Goal: Task Accomplishment & Management: Use online tool/utility

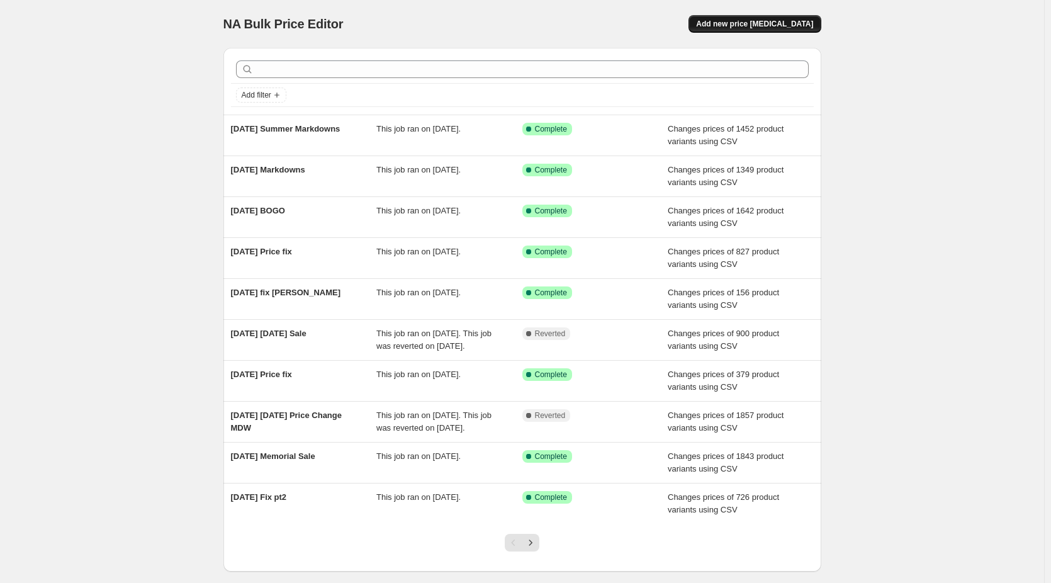
click at [793, 23] on span "Add new price [MEDICAL_DATA]" at bounding box center [754, 24] width 117 height 10
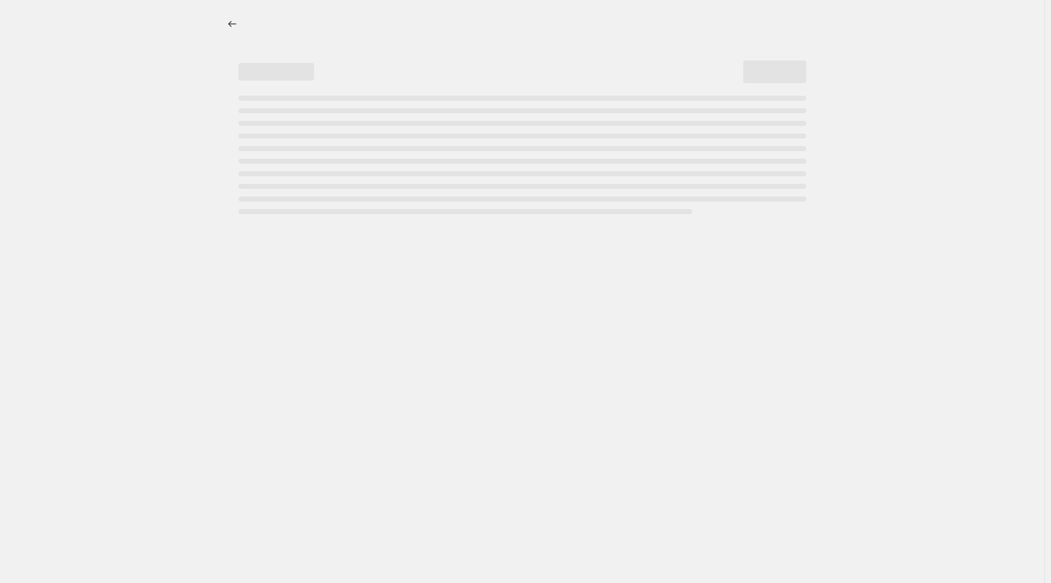
select select "percentage"
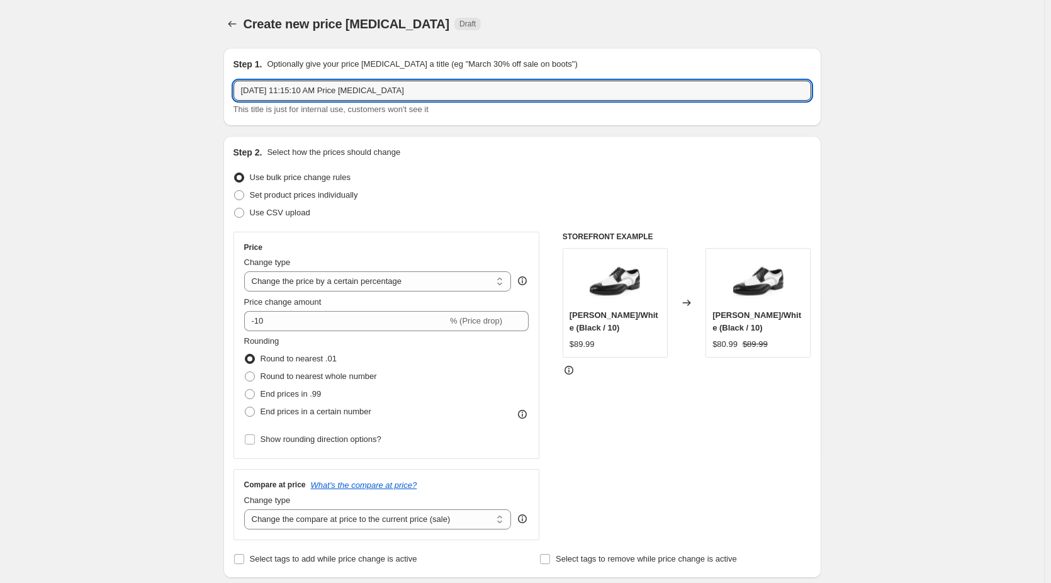
drag, startPoint x: 294, startPoint y: 93, endPoint x: 693, endPoint y: 153, distance: 403.7
click at [301, 90] on input "[DATE] Markdowns" at bounding box center [523, 91] width 578 height 20
type input "[DATE] Perm Markdowns"
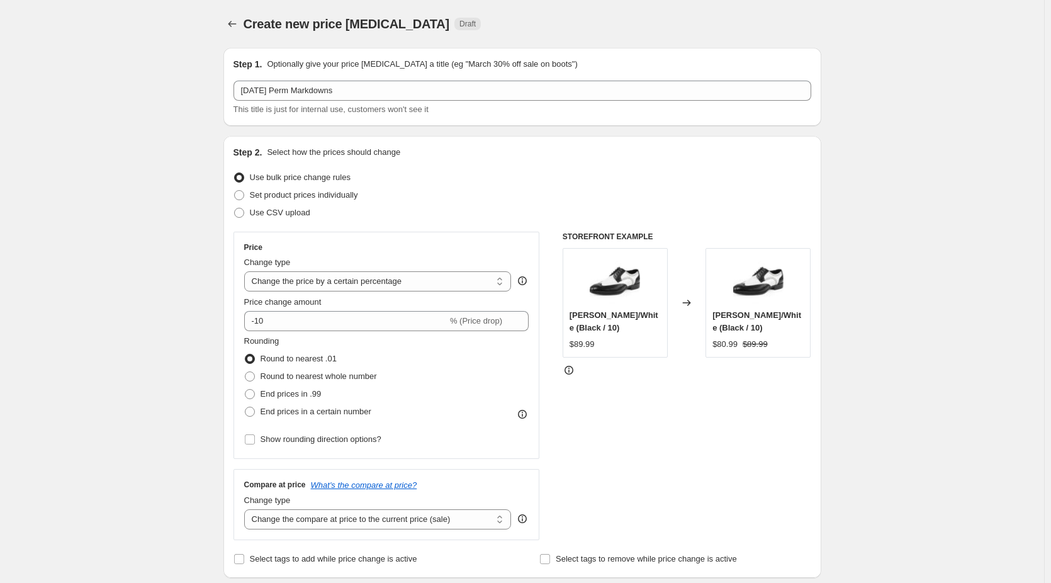
click at [318, 215] on div "Use CSV upload" at bounding box center [523, 213] width 578 height 18
click at [307, 214] on span "Use CSV upload" at bounding box center [280, 212] width 60 height 9
click at [235, 208] on input "Use CSV upload" at bounding box center [234, 208] width 1 height 1
radio input "true"
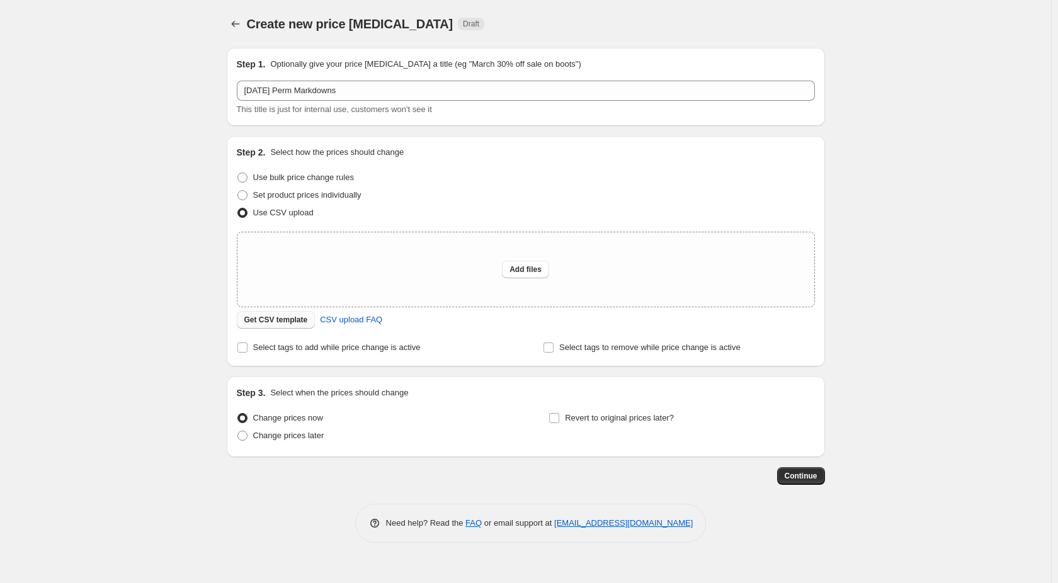
click at [273, 324] on span "Get CSV template" at bounding box center [276, 320] width 64 height 10
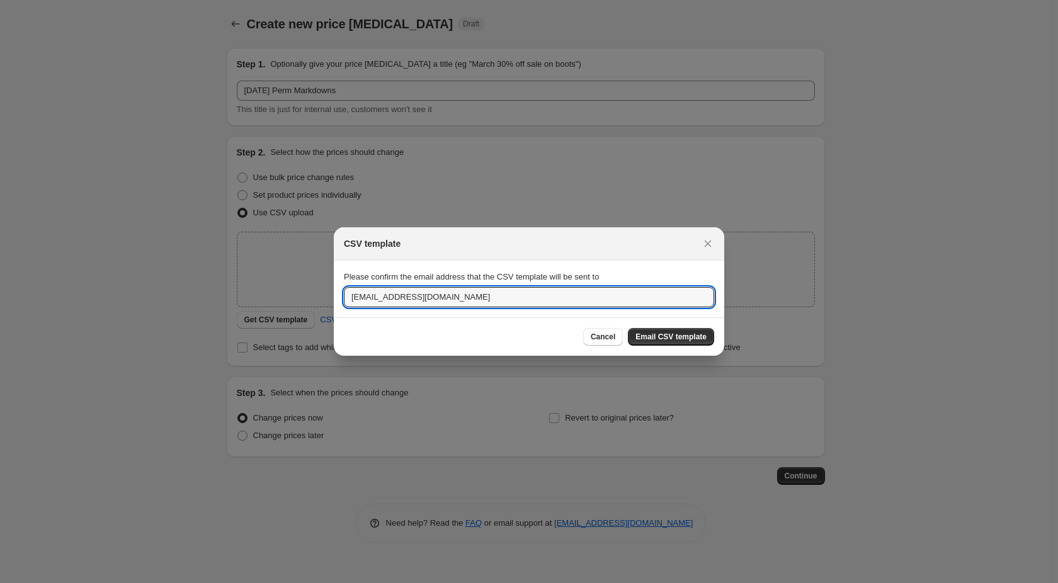
drag, startPoint x: 374, startPoint y: 298, endPoint x: 253, endPoint y: 295, distance: 120.9
click at [260, 582] on div "CSV template Please confirm the email address that the CSV template will be sen…" at bounding box center [529, 583] width 1058 height 0
type input "[PERSON_NAME][EMAIL_ADDRESS][DOMAIN_NAME]"
click at [676, 341] on span "Email CSV template" at bounding box center [670, 337] width 71 height 10
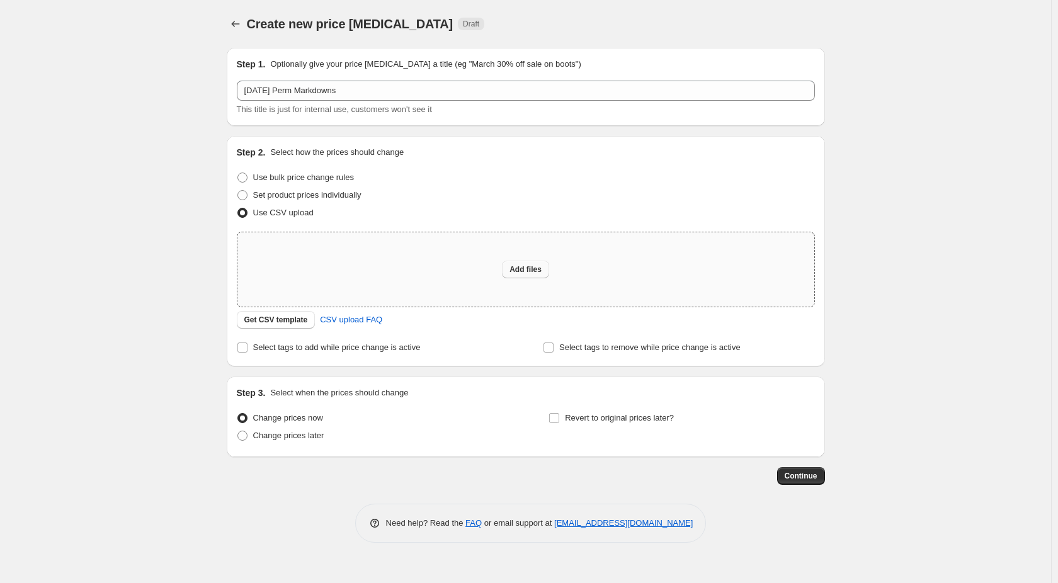
click at [511, 264] on button "Add files" at bounding box center [525, 270] width 47 height 18
type input "C:\fakepath\jms markdowns 8.27.csv"
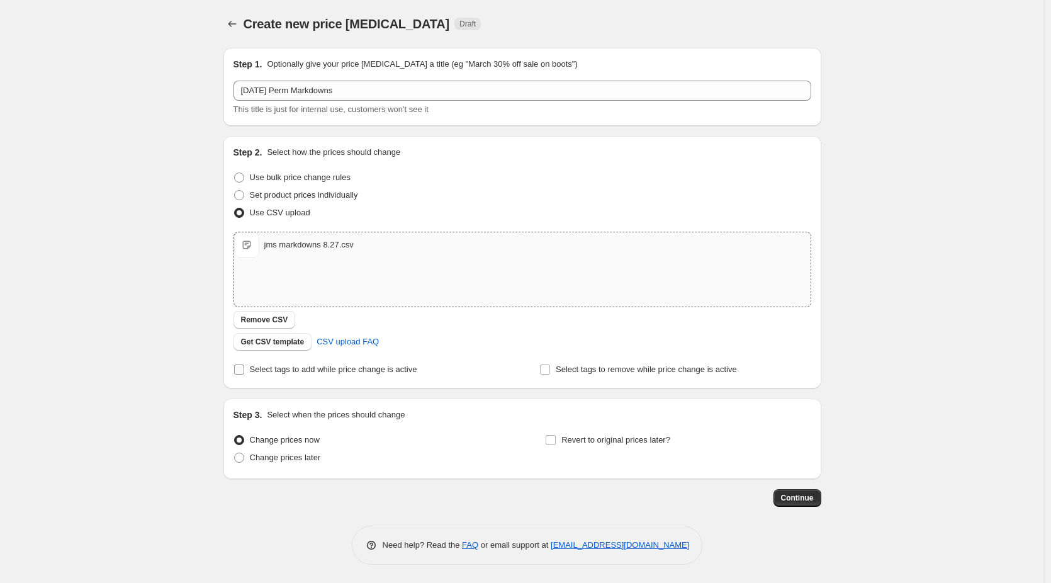
click at [411, 373] on span "Select tags to add while price change is active" at bounding box center [333, 369] width 167 height 9
click at [244, 373] on input "Select tags to add while price change is active" at bounding box center [239, 370] width 10 height 10
checkbox input "true"
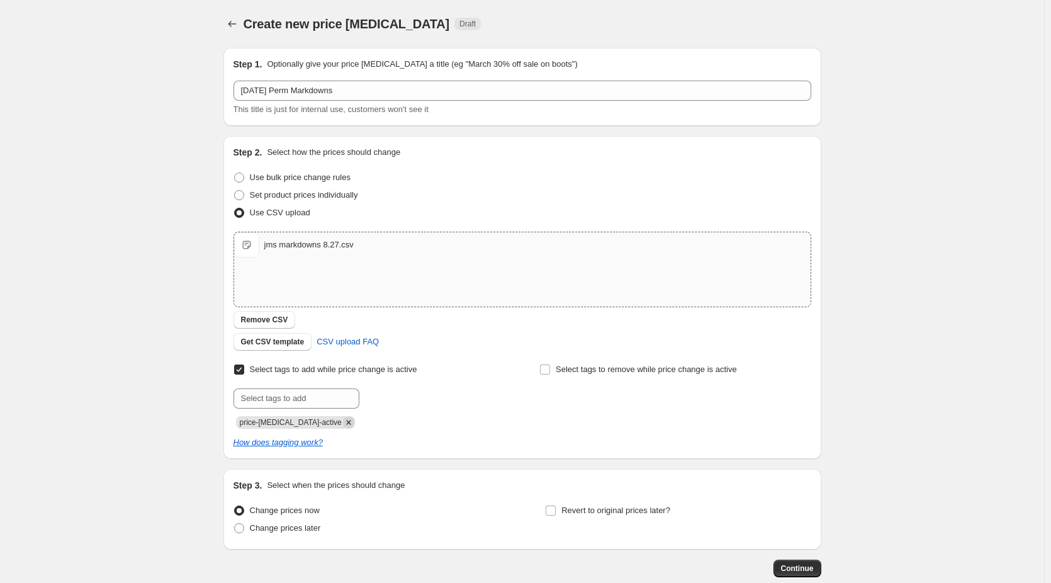
click at [343, 422] on icon "Remove price-change-job-active" at bounding box center [348, 422] width 11 height 11
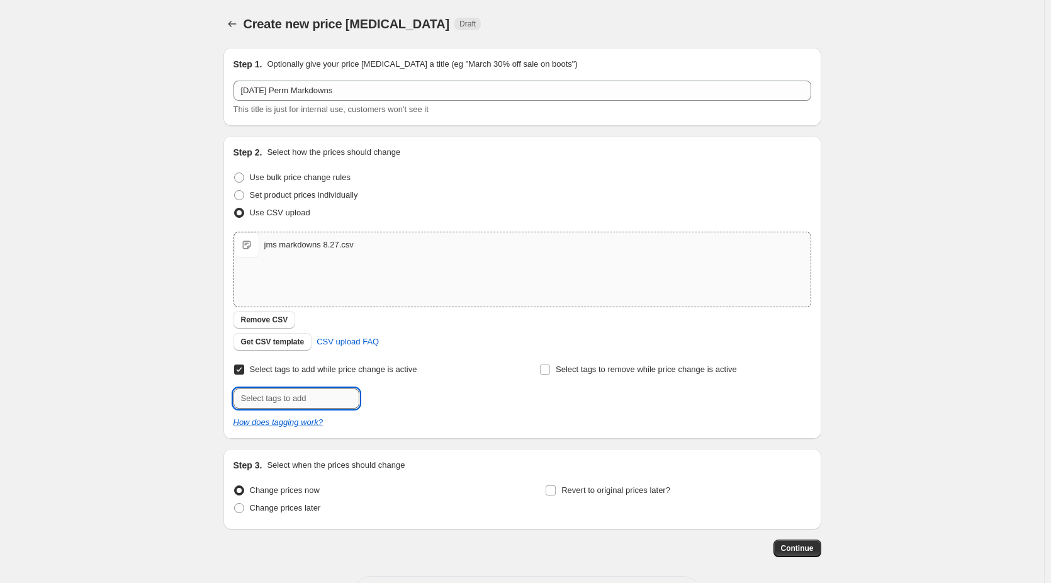
click at [297, 397] on input "text" at bounding box center [297, 398] width 126 height 20
click at [283, 394] on input "text" at bounding box center [297, 398] width 126 height 20
click at [455, 400] on div at bounding box center [369, 398] width 271 height 20
click at [307, 400] on input "text" at bounding box center [297, 398] width 126 height 20
type input "S"
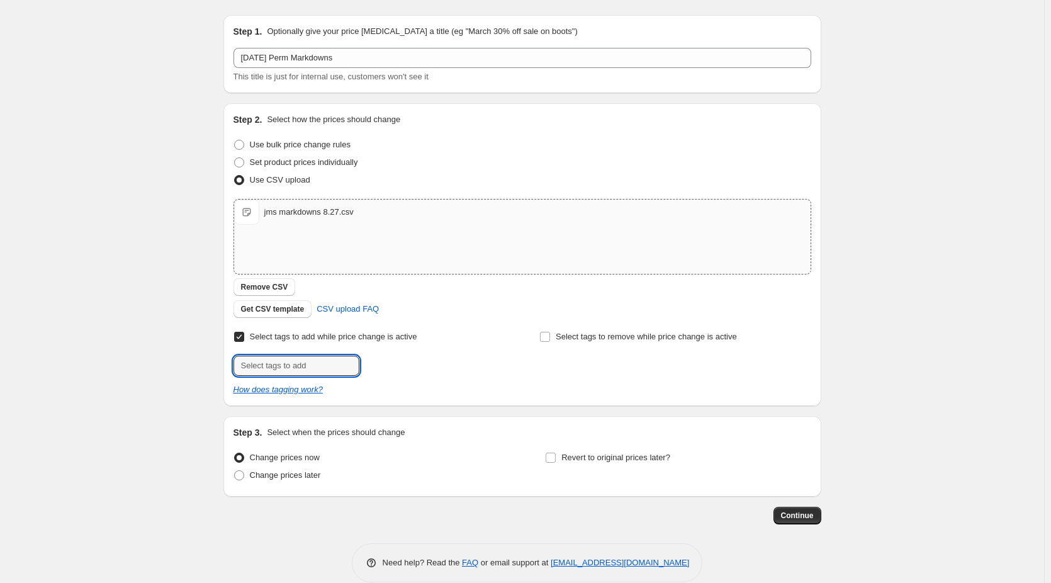
scroll to position [51, 0]
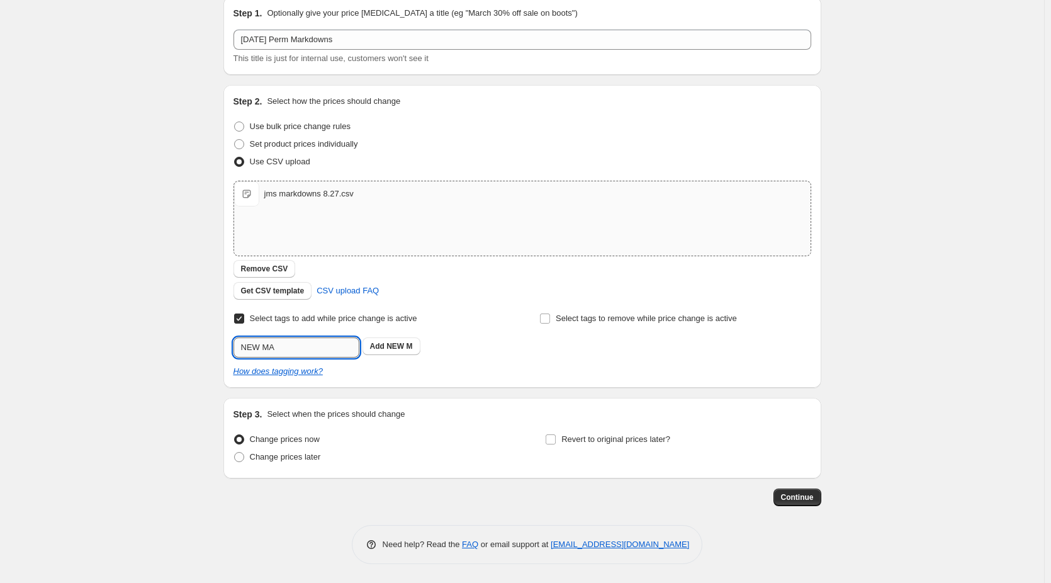
type input "NEW MAR"
drag, startPoint x: 312, startPoint y: 349, endPoint x: 184, endPoint y: 344, distance: 127.9
click at [184, 344] on div "Create new price [MEDICAL_DATA]. This page is ready Create new price [MEDICAL_D…" at bounding box center [522, 266] width 1045 height 634
type input "m"
type input "A"
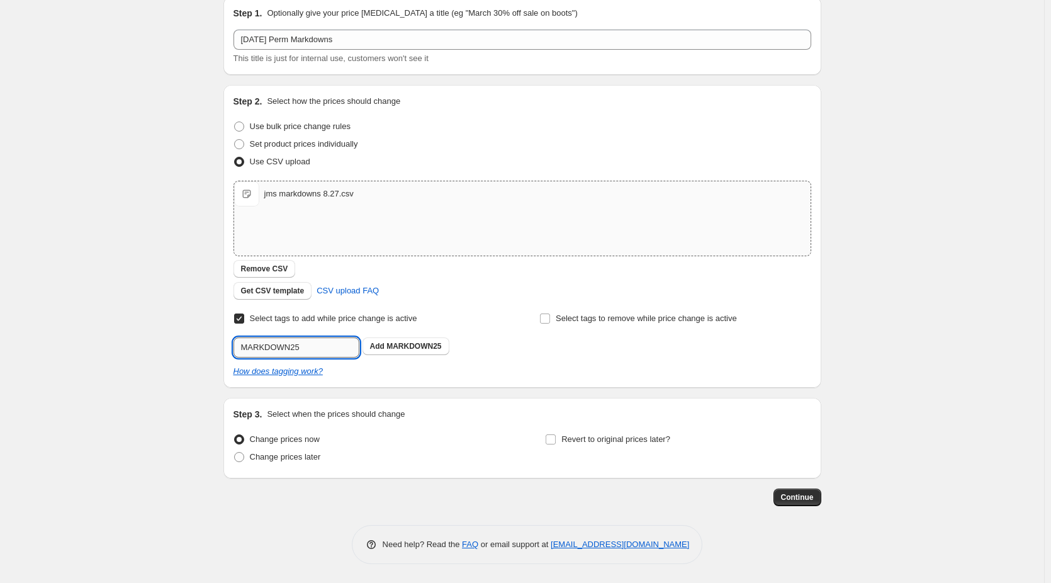
drag, startPoint x: 294, startPoint y: 346, endPoint x: 325, endPoint y: 348, distance: 30.9
click at [295, 346] on input "MARKDOWN25" at bounding box center [297, 347] width 126 height 20
type input "MARKDOWNS25"
click at [443, 346] on span "MARKDOWNS25" at bounding box center [417, 346] width 60 height 9
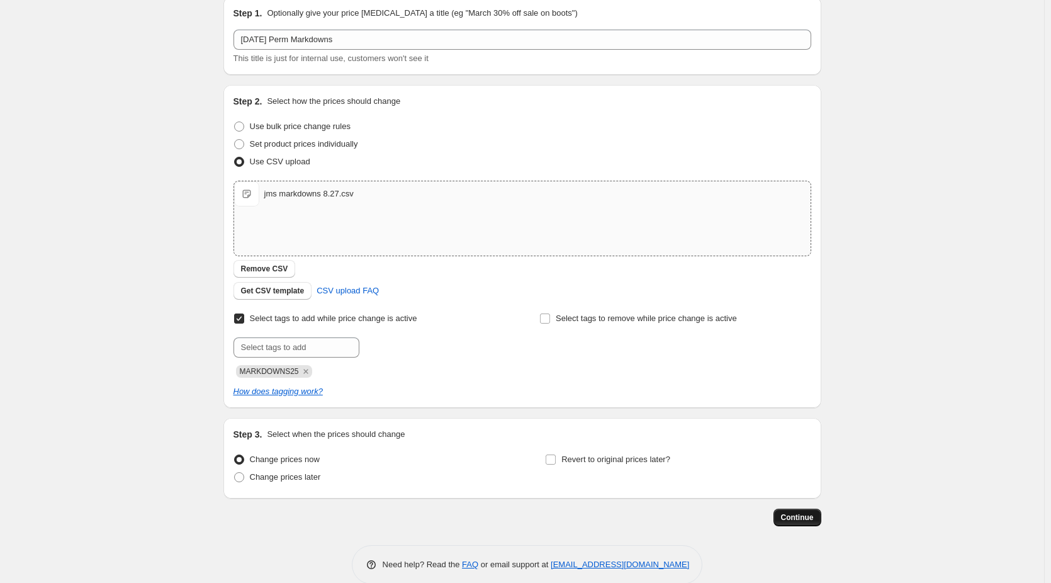
click at [808, 522] on span "Continue" at bounding box center [797, 518] width 33 height 10
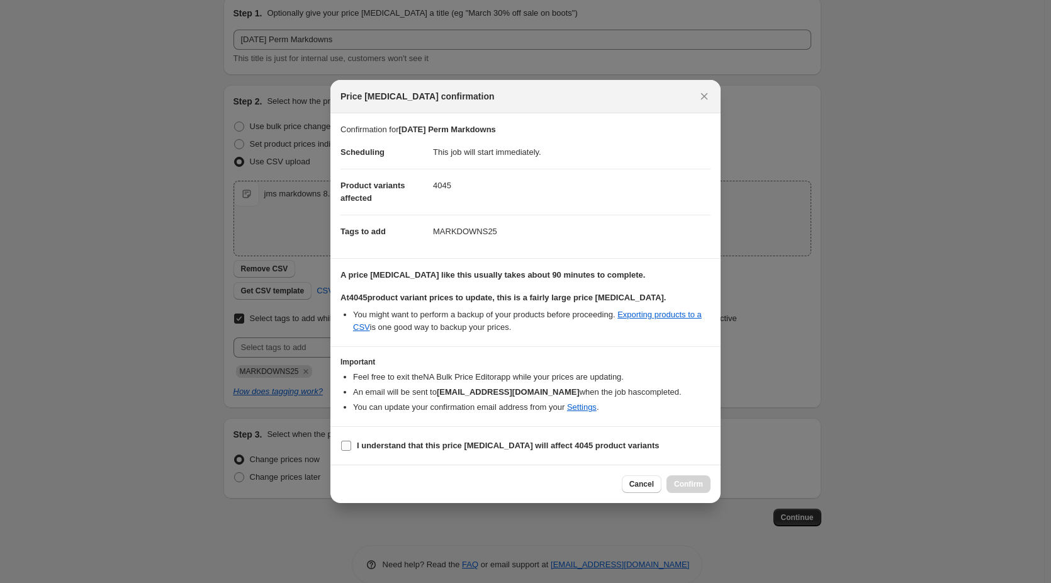
click at [388, 439] on span "I understand that this price [MEDICAL_DATA] will affect 4045 product variants" at bounding box center [508, 445] width 303 height 13
click at [351, 441] on input "I understand that this price [MEDICAL_DATA] will affect 4045 product variants" at bounding box center [346, 446] width 10 height 10
checkbox input "true"
click at [696, 489] on span "Confirm" at bounding box center [688, 484] width 29 height 10
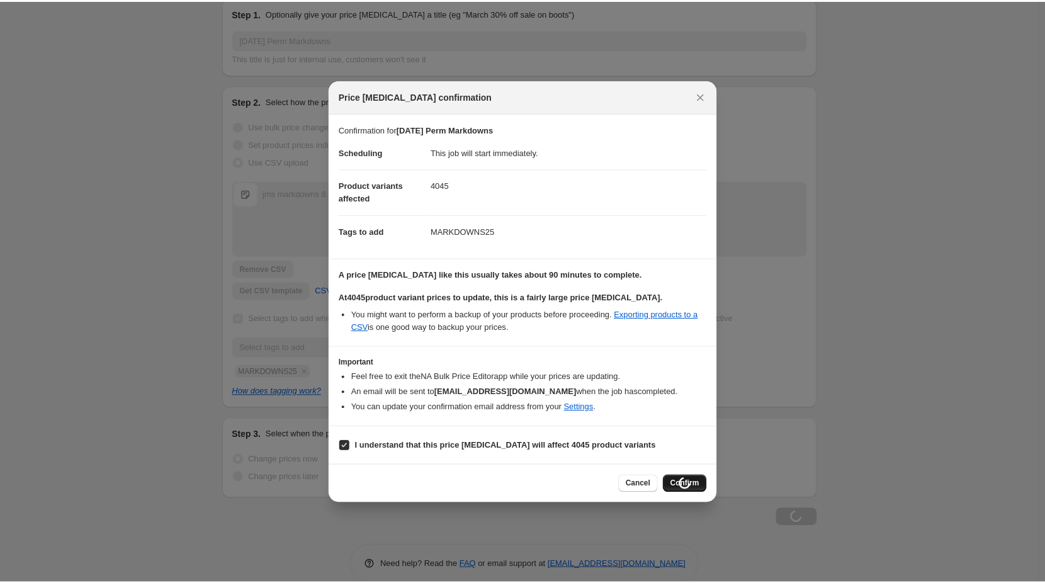
scroll to position [51, 0]
